Goal: Task Accomplishment & Management: Use online tool/utility

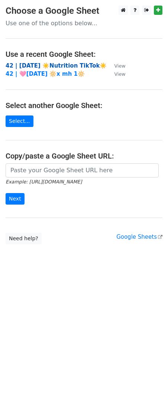
click at [69, 64] on strong "42 | [DATE] ☀️Nutrition TikTok☀️" at bounding box center [56, 65] width 101 height 7
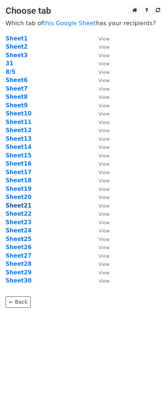
click at [23, 207] on strong "Sheet21" at bounding box center [19, 206] width 26 height 7
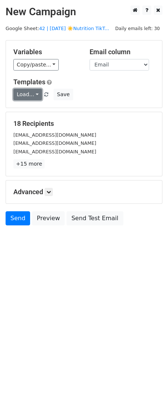
click at [27, 91] on link "Load..." at bounding box center [27, 95] width 29 height 12
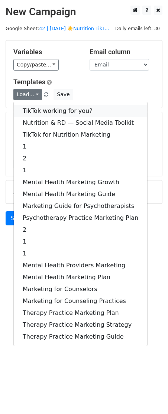
click at [28, 116] on link "TikTok working for you?" at bounding box center [80, 111] width 133 height 12
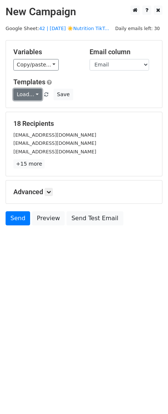
click at [30, 97] on link "Load..." at bounding box center [27, 95] width 29 height 12
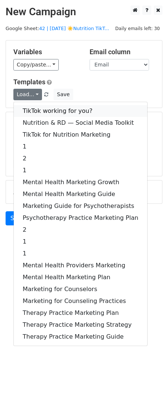
click at [30, 115] on link "TikTok working for you?" at bounding box center [80, 111] width 133 height 12
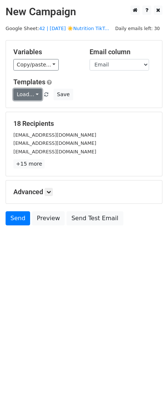
click at [27, 98] on link "Load..." at bounding box center [27, 95] width 29 height 12
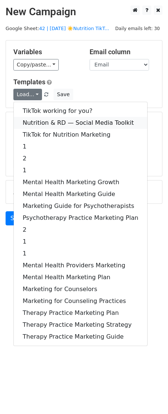
click at [31, 122] on link "Nutrition & RD — Social Media Toolkit" at bounding box center [80, 123] width 133 height 12
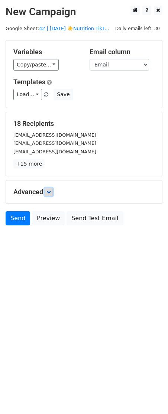
click at [51, 193] on icon at bounding box center [48, 192] width 4 height 4
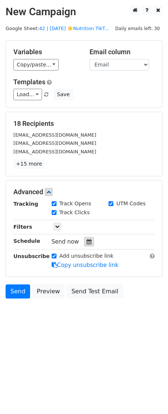
click at [84, 240] on div at bounding box center [89, 242] width 10 height 10
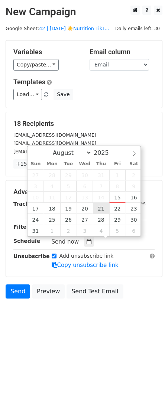
type input "2025-08-21 12:00"
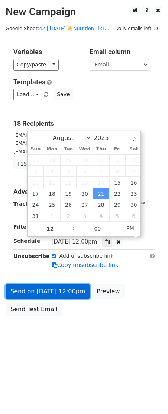
click at [49, 287] on link "Send on Aug 21 at 12:00pm" at bounding box center [48, 292] width 84 height 14
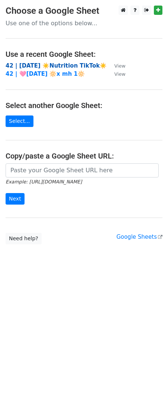
click at [69, 64] on strong "42 | [DATE] ☀️Nutrition TikTok☀️" at bounding box center [56, 65] width 101 height 7
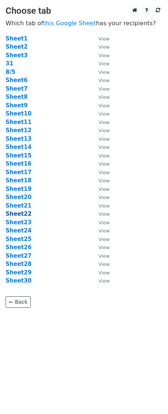
click at [18, 215] on strong "Sheet22" at bounding box center [19, 214] width 26 height 7
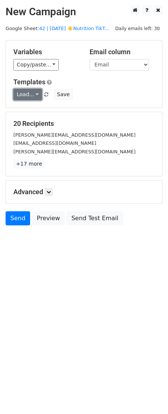
click at [28, 93] on link "Load..." at bounding box center [27, 95] width 29 height 12
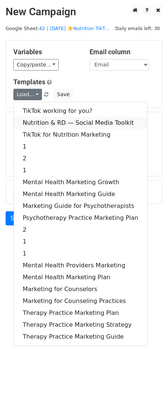
click at [31, 119] on link "Nutrition & RD — Social Media Toolkit" at bounding box center [80, 123] width 133 height 12
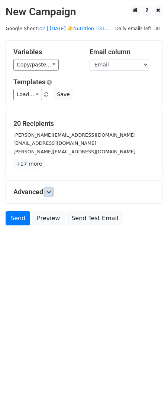
click at [49, 195] on link at bounding box center [49, 192] width 8 height 8
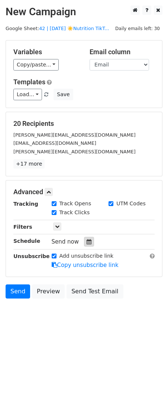
click at [87, 243] on icon at bounding box center [89, 241] width 5 height 5
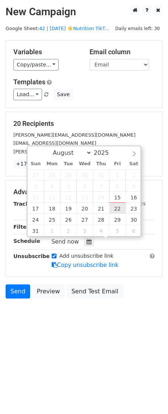
type input "2025-08-22 12:00"
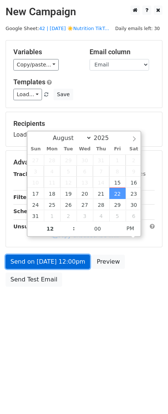
click at [68, 257] on link "Send on Aug 22 at 12:00pm" at bounding box center [48, 262] width 84 height 14
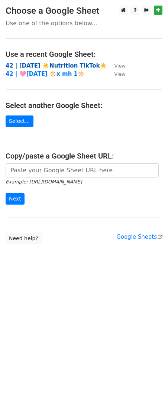
click at [65, 65] on strong "42 | AUG 5 ☀️Nutrition TikTok☀️" at bounding box center [56, 65] width 101 height 7
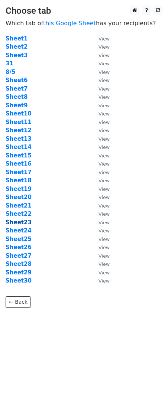
click at [24, 223] on strong "Sheet23" at bounding box center [19, 222] width 26 height 7
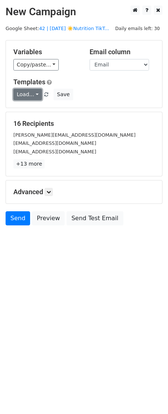
click at [33, 95] on link "Load..." at bounding box center [27, 95] width 29 height 12
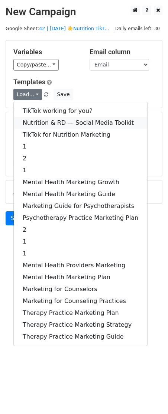
click at [33, 120] on link "Nutrition & RD — Social Media Toolkit" at bounding box center [80, 123] width 133 height 12
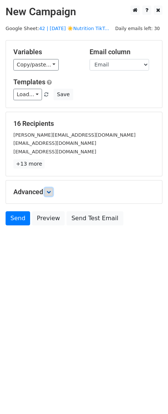
click at [51, 194] on link at bounding box center [49, 192] width 8 height 8
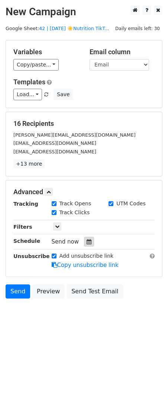
click at [84, 243] on div at bounding box center [89, 242] width 10 height 10
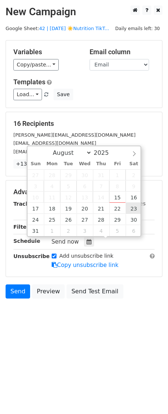
type input "2025-08-23 12:00"
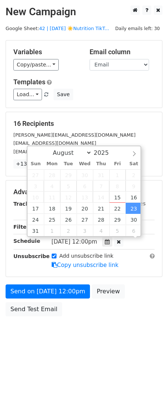
scroll to position [0, 0]
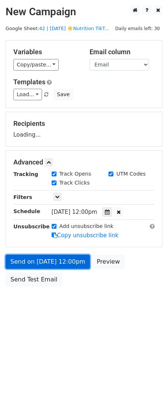
click at [72, 259] on link "Send on Aug 23 at 12:00pm" at bounding box center [48, 262] width 84 height 14
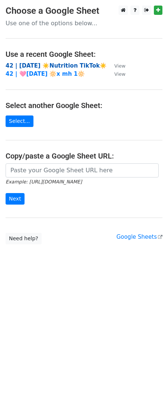
drag, startPoint x: 52, startPoint y: 66, endPoint x: 34, endPoint y: 66, distance: 17.5
click at [52, 66] on strong "42 | AUG 5 ☀️Nutrition TikTok☀️" at bounding box center [56, 65] width 101 height 7
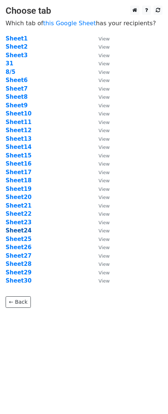
click at [19, 227] on strong "Sheet24" at bounding box center [19, 230] width 26 height 7
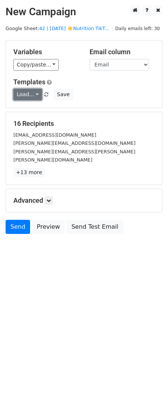
click at [25, 96] on link "Load..." at bounding box center [27, 95] width 29 height 12
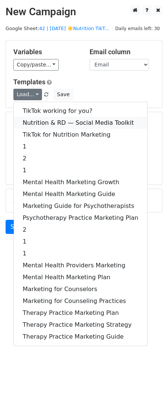
click at [29, 121] on link "Nutrition & RD — Social Media Toolkit" at bounding box center [80, 123] width 133 height 12
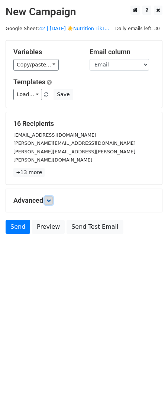
click at [49, 198] on icon at bounding box center [48, 200] width 4 height 4
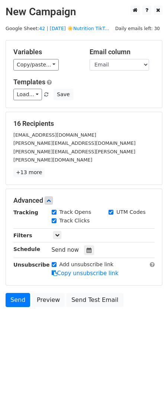
click at [87, 248] on icon at bounding box center [89, 250] width 5 height 5
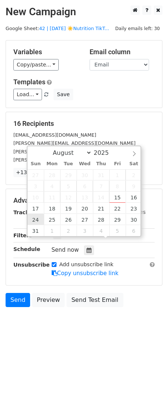
type input "2025-08-24 12:00"
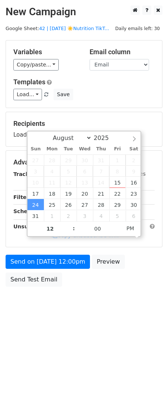
click at [39, 249] on form "Variables Copy/paste... {{Name}} {{Email}} Email column Name Email Templates Lo…" at bounding box center [84, 165] width 157 height 250
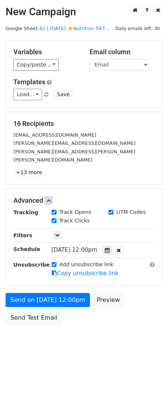
click at [37, 266] on div "Unsubscribe" at bounding box center [27, 269] width 38 height 17
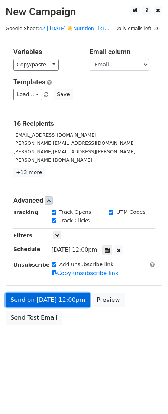
click at [37, 294] on link "Send on Aug 24 at 12:00pm" at bounding box center [48, 300] width 84 height 14
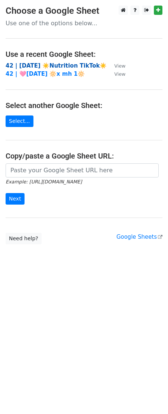
click at [46, 64] on strong "42 | AUG 5 ☀️Nutrition TikTok☀️" at bounding box center [56, 65] width 101 height 7
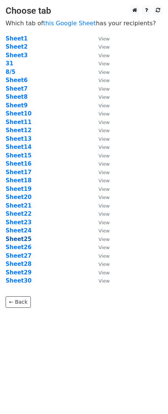
click at [19, 239] on strong "Sheet25" at bounding box center [19, 239] width 26 height 7
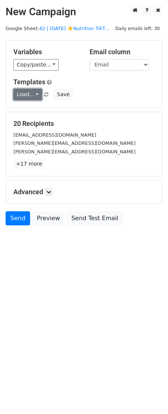
click at [32, 92] on link "Load..." at bounding box center [27, 95] width 29 height 12
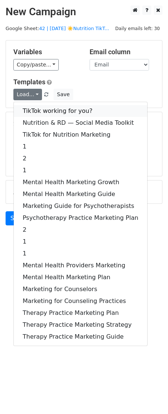
click at [32, 107] on link "TikTok working for you?" at bounding box center [80, 111] width 133 height 12
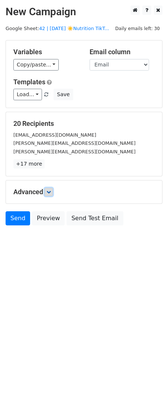
click at [51, 193] on icon at bounding box center [48, 192] width 4 height 4
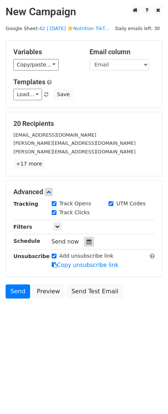
click at [87, 242] on icon at bounding box center [89, 241] width 5 height 5
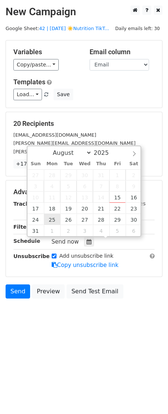
type input "2025-08-25 12:00"
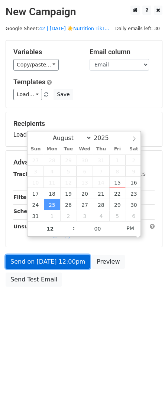
click at [53, 264] on link "Send on Aug 25 at 12:00pm" at bounding box center [48, 262] width 84 height 14
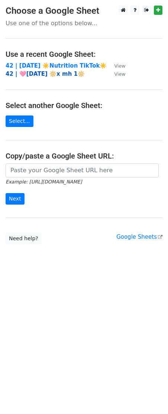
drag, startPoint x: 69, startPoint y: 65, endPoint x: 12, endPoint y: 70, distance: 57.9
click at [69, 65] on strong "42 | AUG 5 ☀️Nutrition TikTok☀️" at bounding box center [56, 65] width 101 height 7
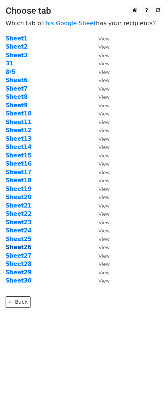
click at [23, 248] on strong "Sheet26" at bounding box center [19, 247] width 26 height 7
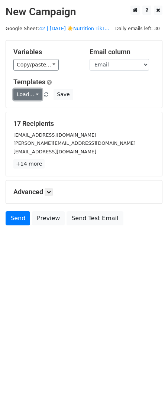
click at [30, 93] on link "Load..." at bounding box center [27, 95] width 29 height 12
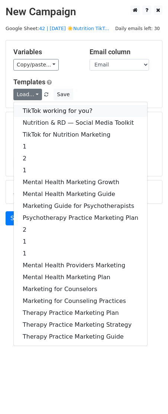
click at [31, 106] on link "TikTok working for you?" at bounding box center [80, 111] width 133 height 12
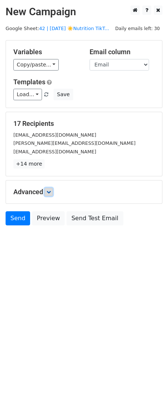
click at [51, 191] on icon at bounding box center [48, 192] width 4 height 4
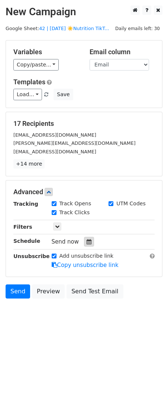
click at [87, 243] on icon at bounding box center [89, 241] width 5 height 5
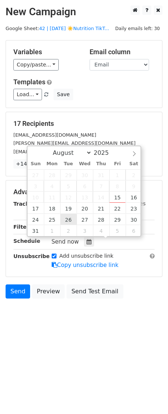
type input "[DATE] 12:00"
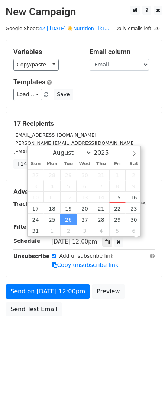
scroll to position [0, 0]
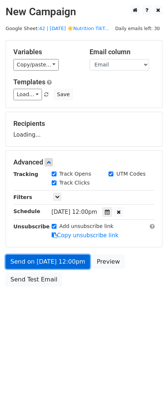
click at [56, 262] on link "Send on [DATE] 12:00pm" at bounding box center [48, 262] width 84 height 14
click at [41, 259] on link "Send on [DATE] 12:00pm" at bounding box center [48, 262] width 84 height 14
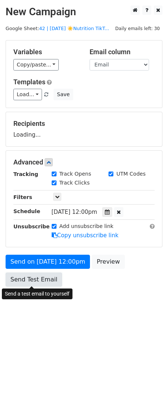
click at [29, 281] on link "Send Test Email" at bounding box center [34, 280] width 56 height 14
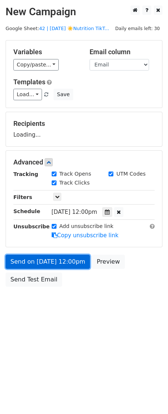
click at [37, 264] on link "Send on [DATE] 12:00pm" at bounding box center [48, 262] width 84 height 14
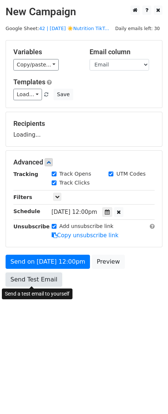
click at [32, 284] on link "Send Test Email" at bounding box center [34, 280] width 56 height 14
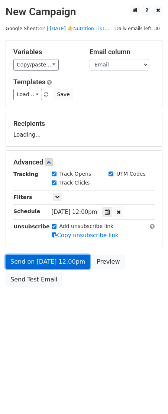
click at [43, 265] on link "Send on [DATE] 12:00pm" at bounding box center [48, 262] width 84 height 14
